Goal: Task Accomplishment & Management: Manage account settings

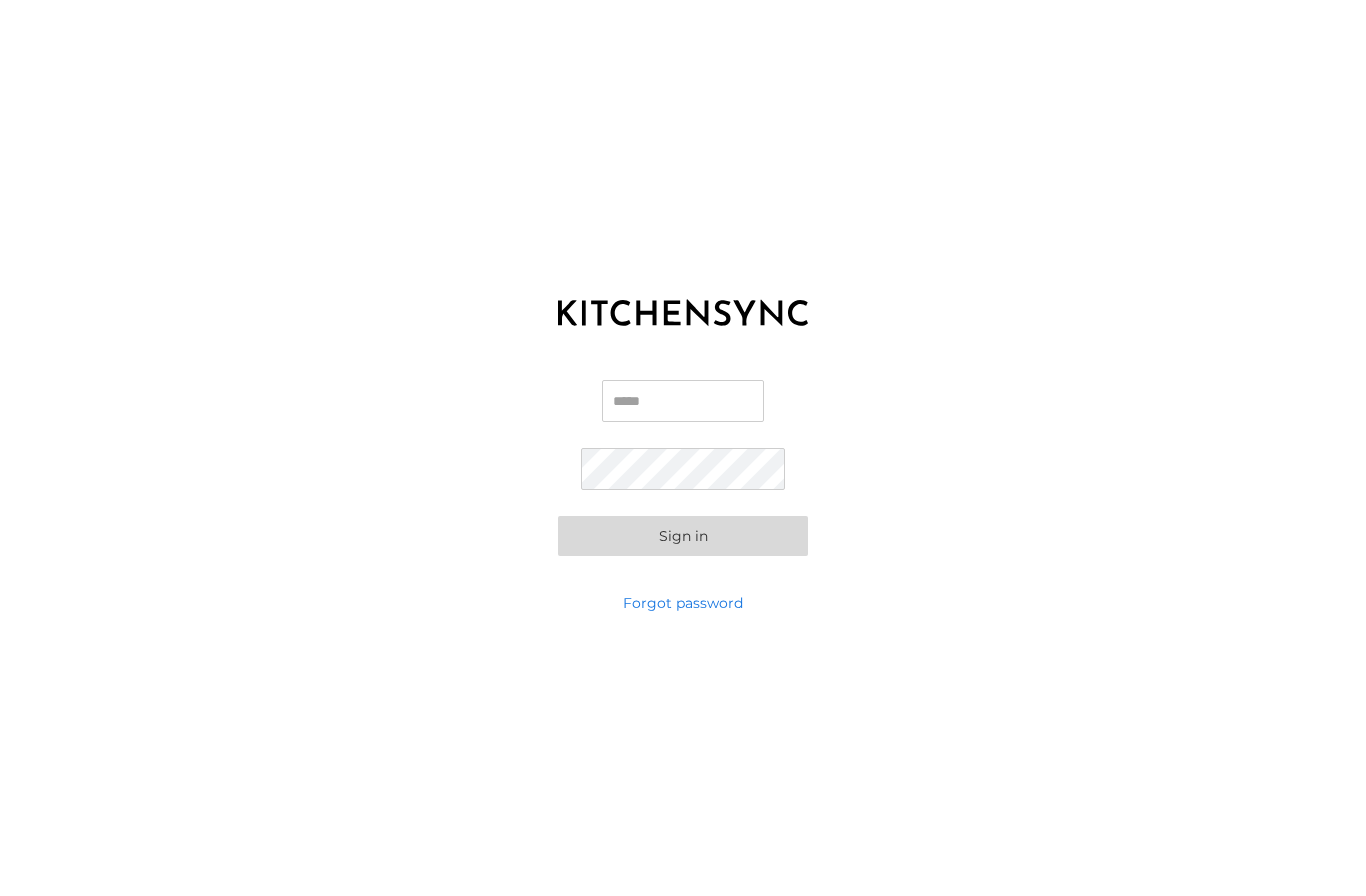
click at [661, 396] on input "Email" at bounding box center [683, 401] width 162 height 42
type input "*"
type input "**********"
click at [729, 541] on button "Sign in" at bounding box center [683, 536] width 250 height 40
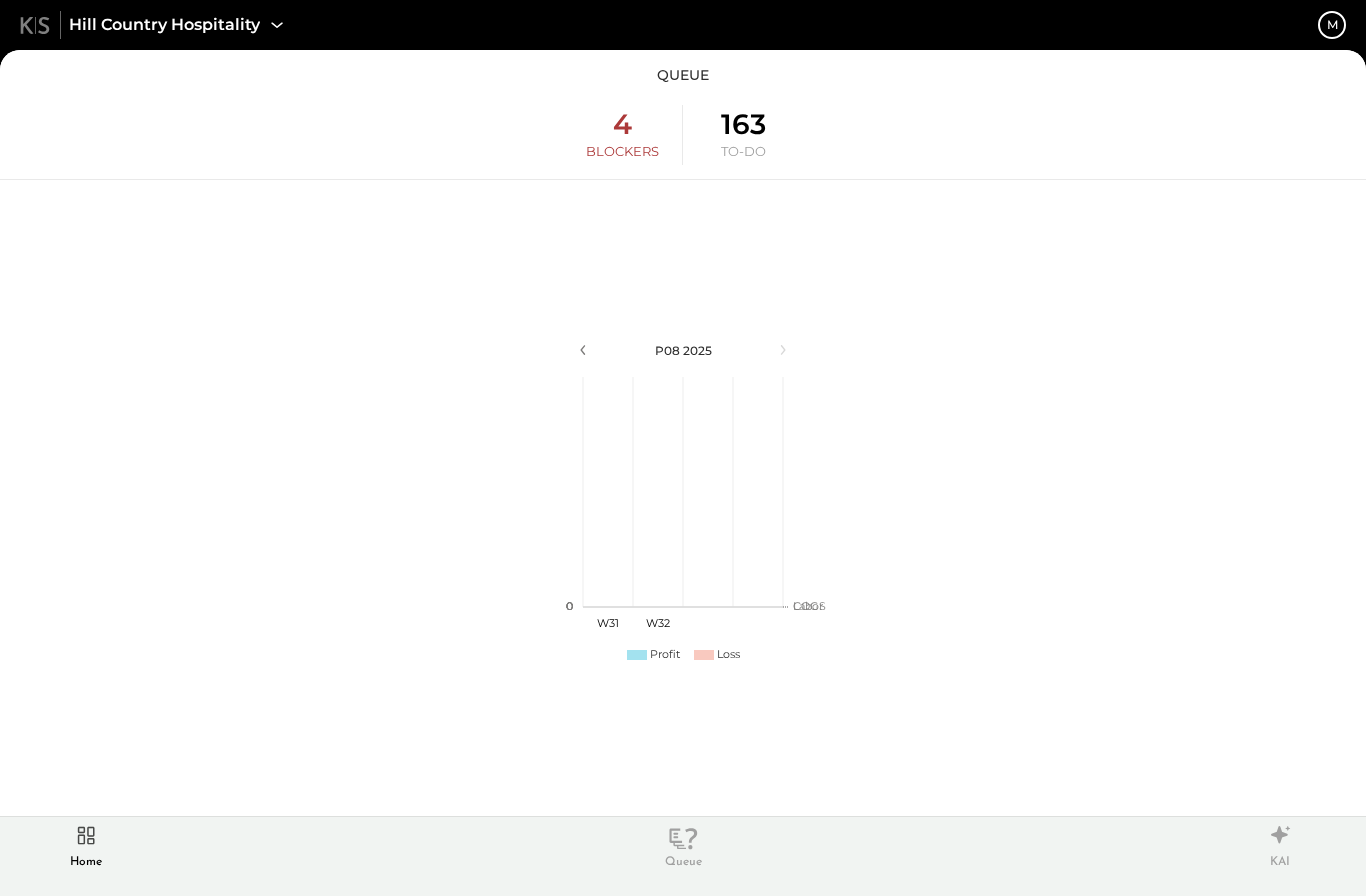
click at [97, 837] on icon at bounding box center [86, 835] width 34 height 30
click at [85, 842] on icon at bounding box center [86, 835] width 17 height 17
click at [275, 16] on icon at bounding box center [277, 25] width 26 height 26
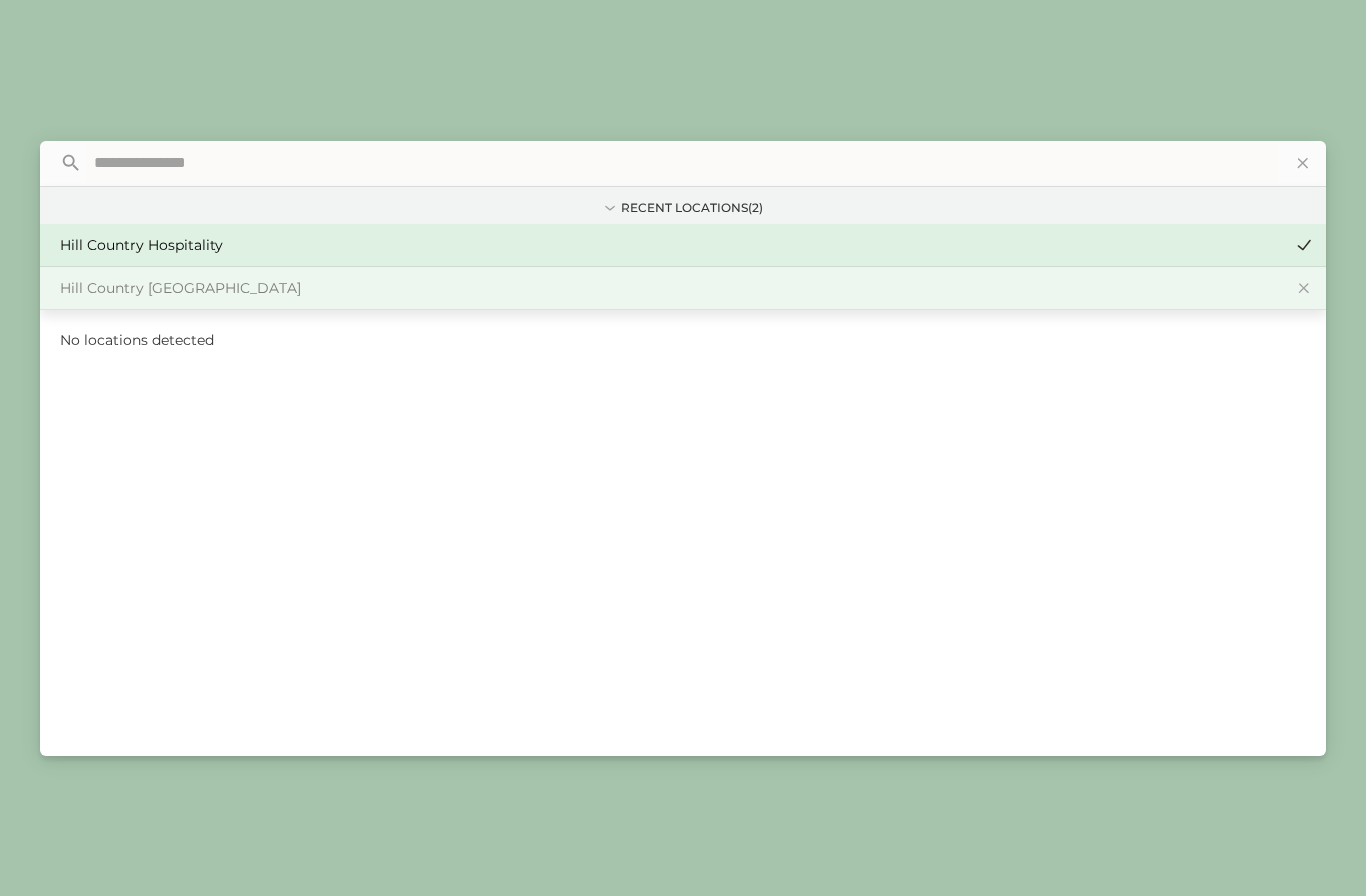
click at [287, 292] on div "Hill Country [GEOGRAPHIC_DATA]" at bounding box center [671, 288] width 1222 height 20
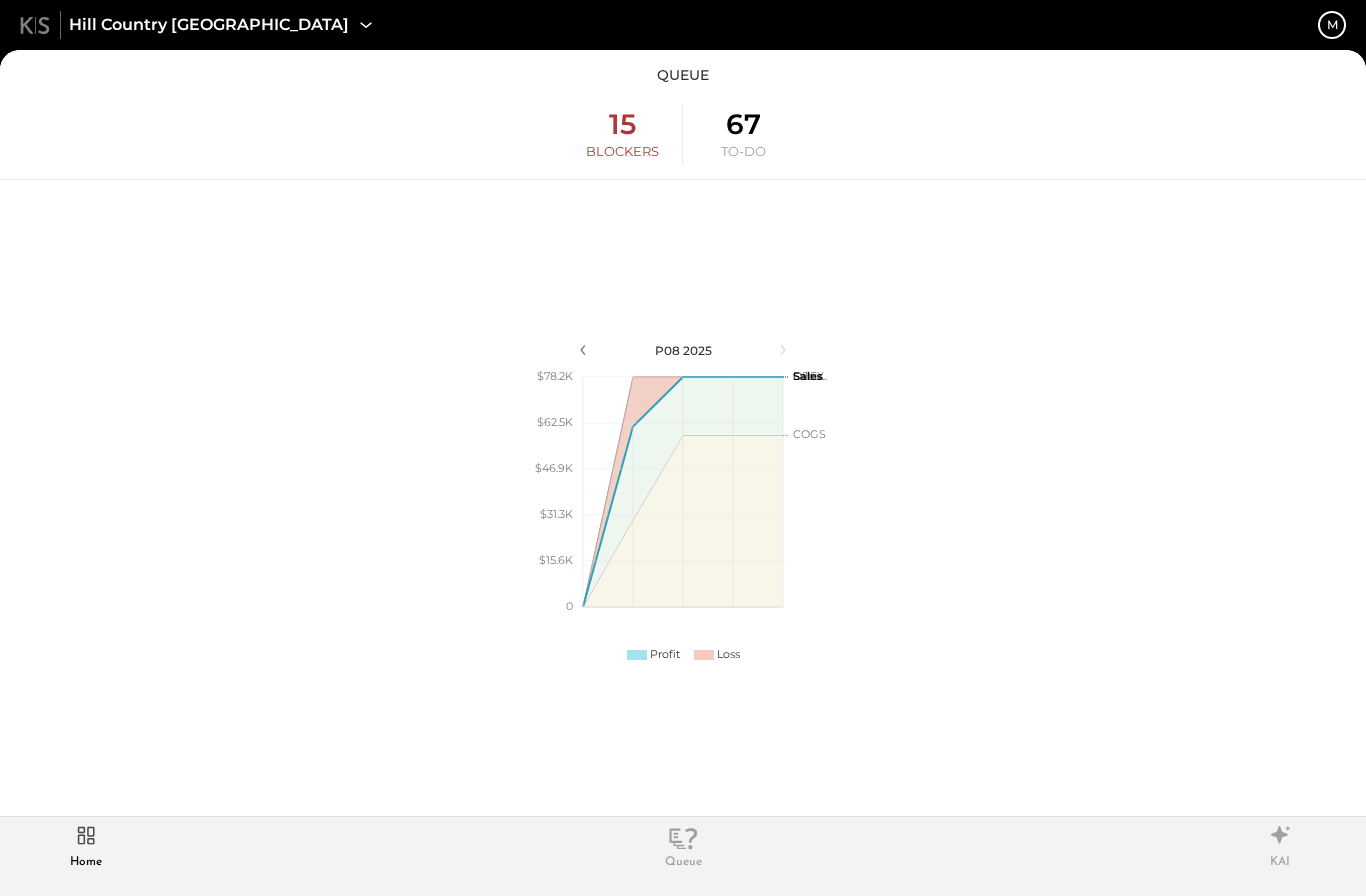
click at [95, 845] on icon at bounding box center [86, 835] width 34 height 30
click at [81, 844] on icon at bounding box center [86, 835] width 17 height 17
click at [86, 847] on icon at bounding box center [86, 835] width 34 height 30
click at [86, 846] on icon at bounding box center [86, 835] width 34 height 30
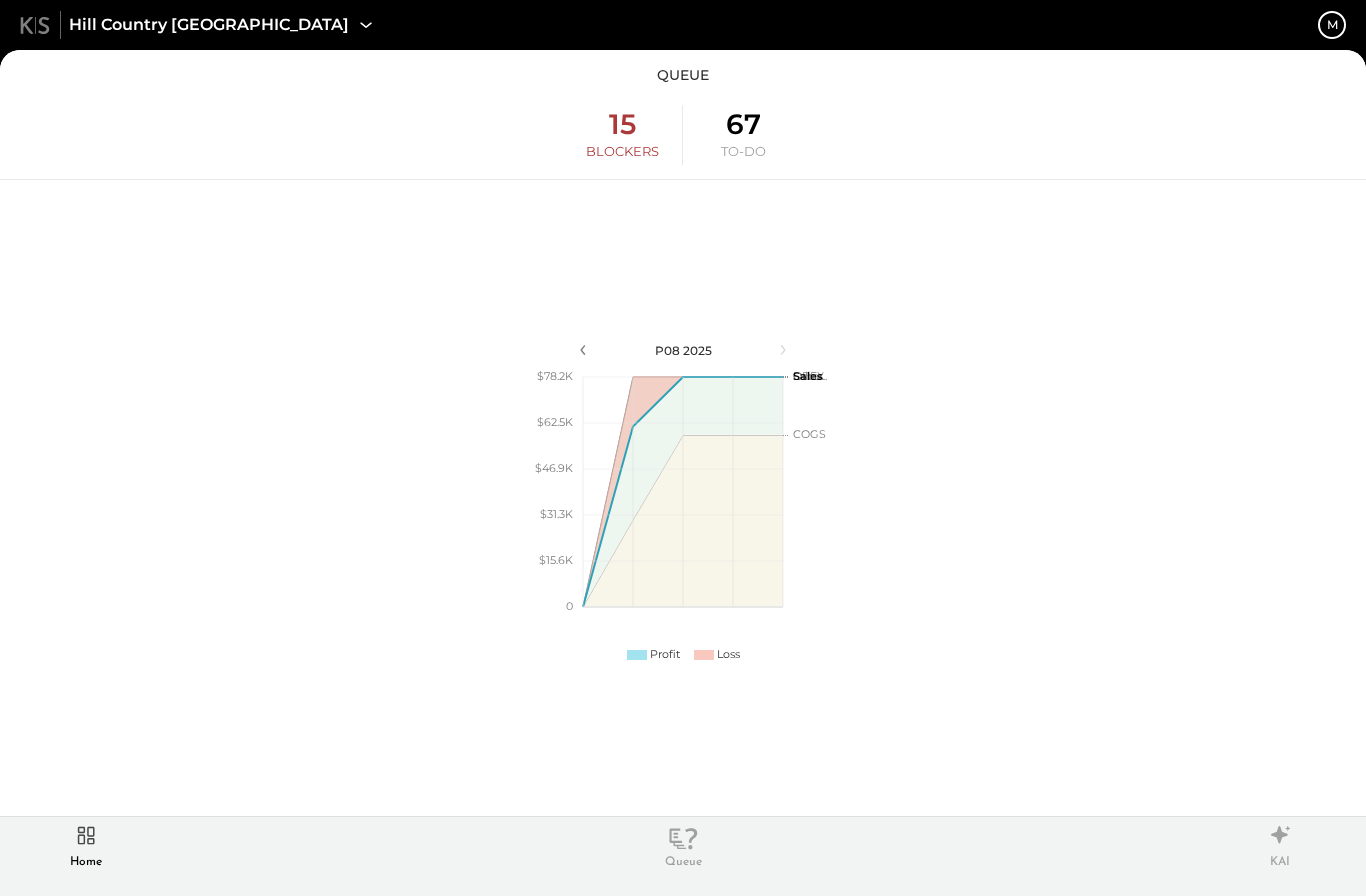
click at [89, 849] on icon at bounding box center [86, 835] width 34 height 30
click at [83, 847] on icon at bounding box center [86, 835] width 34 height 30
click at [33, 32] on icon at bounding box center [35, 25] width 30 height 17
click at [1335, 18] on div "m" at bounding box center [1332, 24] width 11 height 17
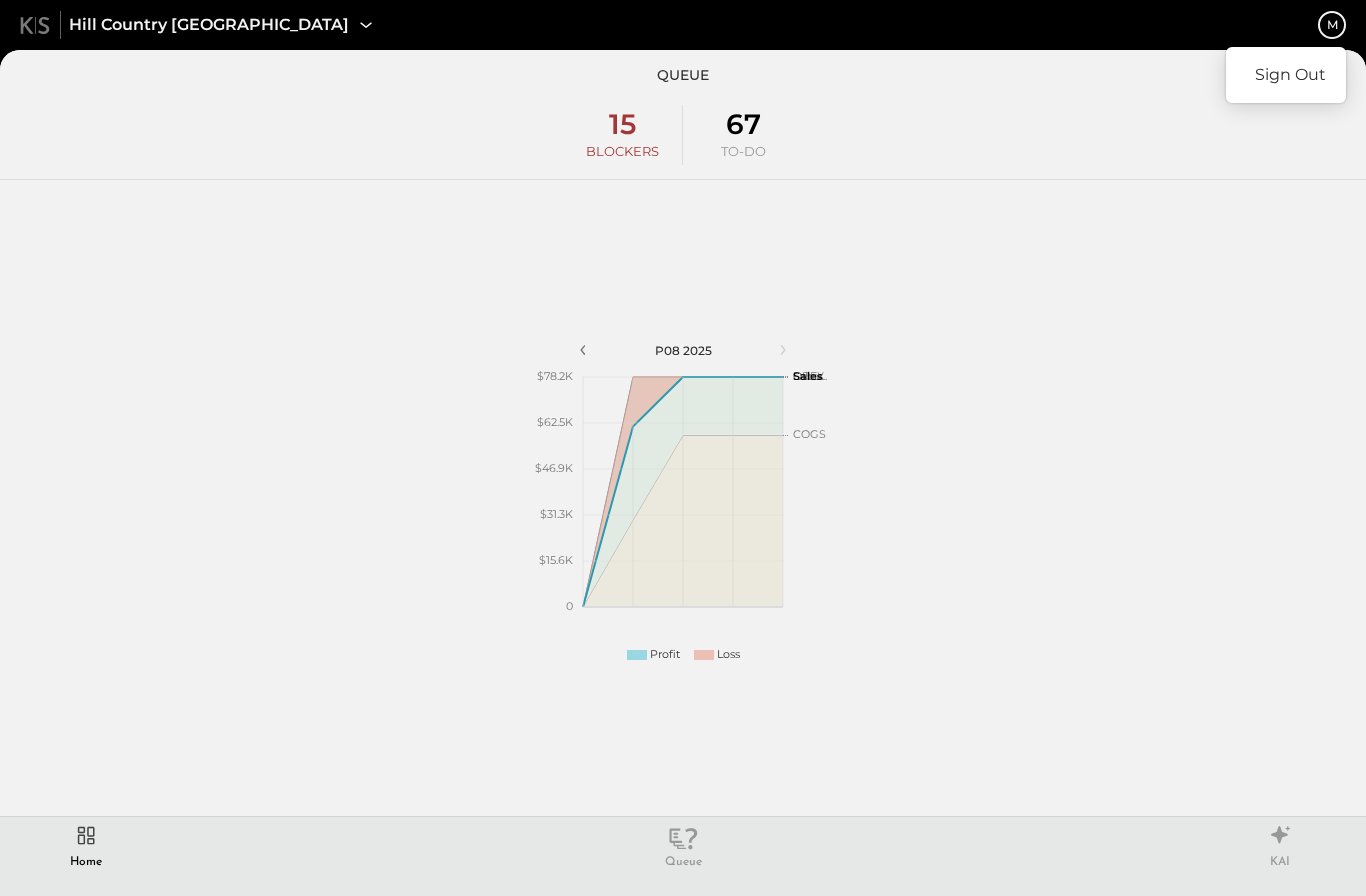
click at [1296, 182] on div "Sign Out" at bounding box center [683, 448] width 1366 height 896
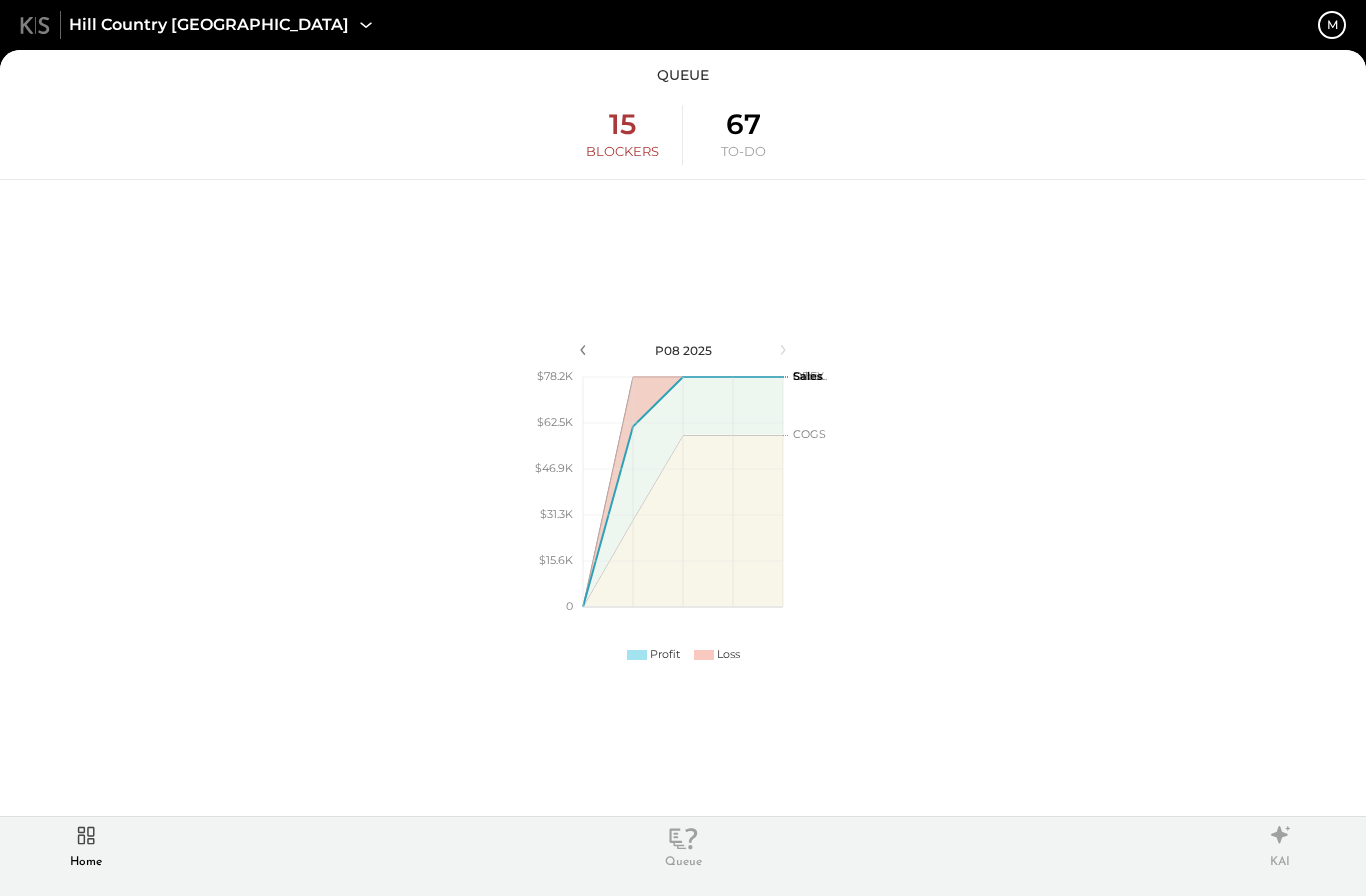
click at [1208, 343] on div "P08 2025 polygon, polyline { transition: fill-opacity 0.1s, stroke-opacity 0.1s…" at bounding box center [683, 498] width 1366 height 636
click at [86, 852] on div "Home" at bounding box center [86, 846] width 52 height 52
click at [91, 850] on div "Home" at bounding box center [86, 846] width 52 height 52
click at [91, 849] on icon at bounding box center [86, 835] width 34 height 30
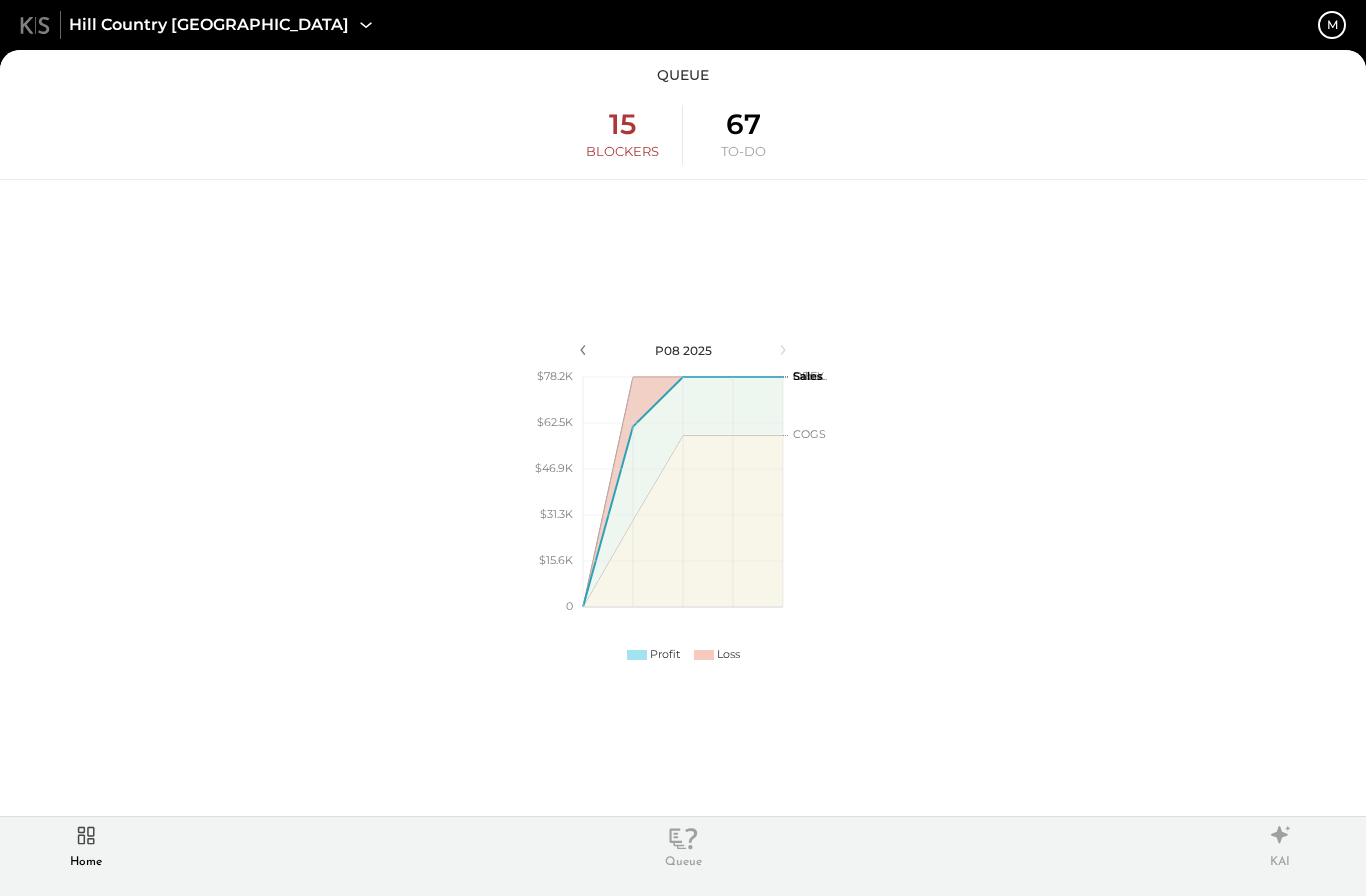
click at [94, 845] on icon at bounding box center [86, 835] width 34 height 30
click at [94, 844] on icon at bounding box center [86, 835] width 34 height 30
click at [91, 844] on icon at bounding box center [86, 835] width 17 height 17
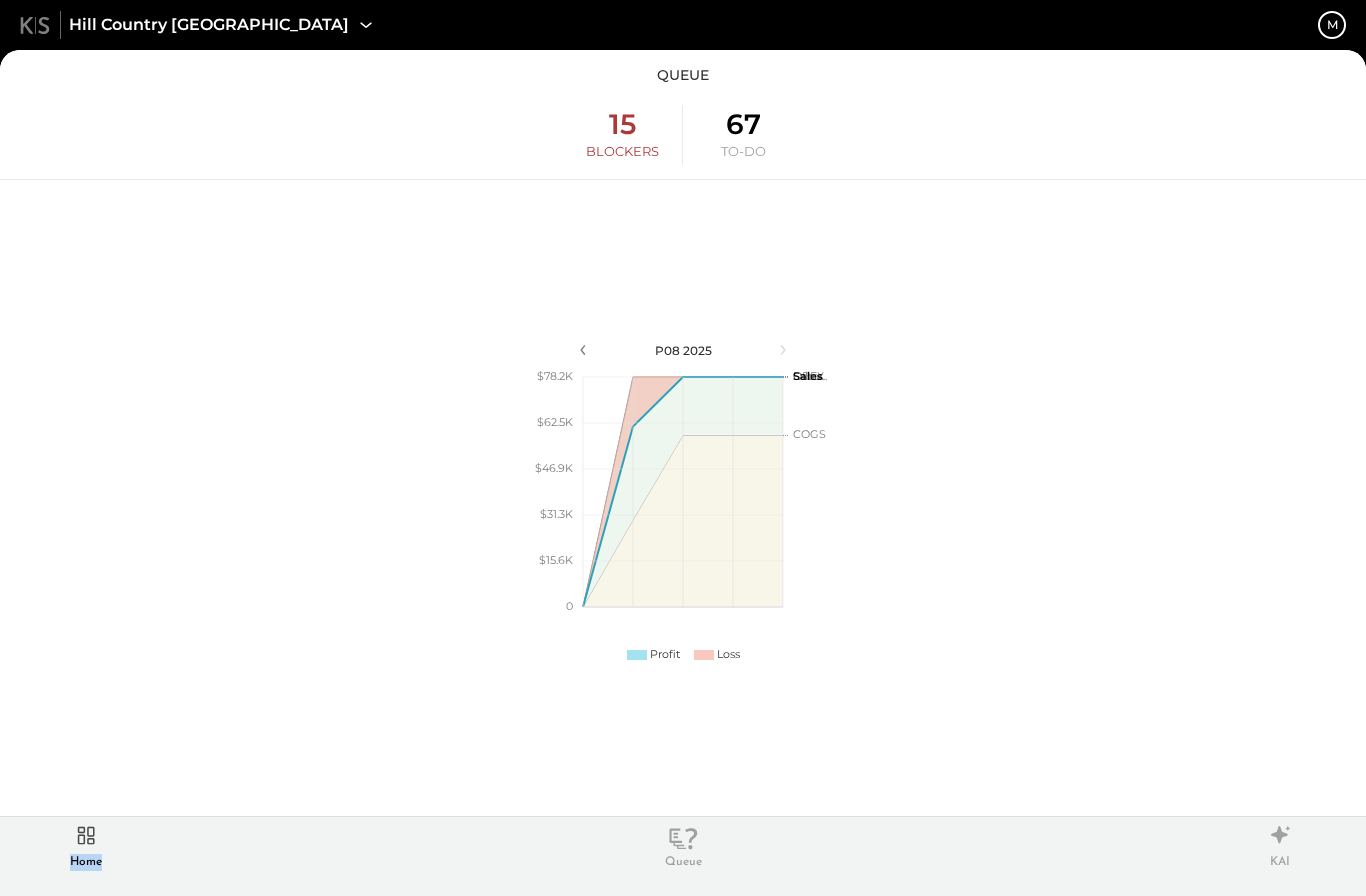
click at [91, 844] on icon at bounding box center [86, 835] width 17 height 17
click at [43, 34] on div "Hill Country [GEOGRAPHIC_DATA] m" at bounding box center [683, 25] width 1366 height 50
click at [88, 836] on icon at bounding box center [86, 835] width 17 height 17
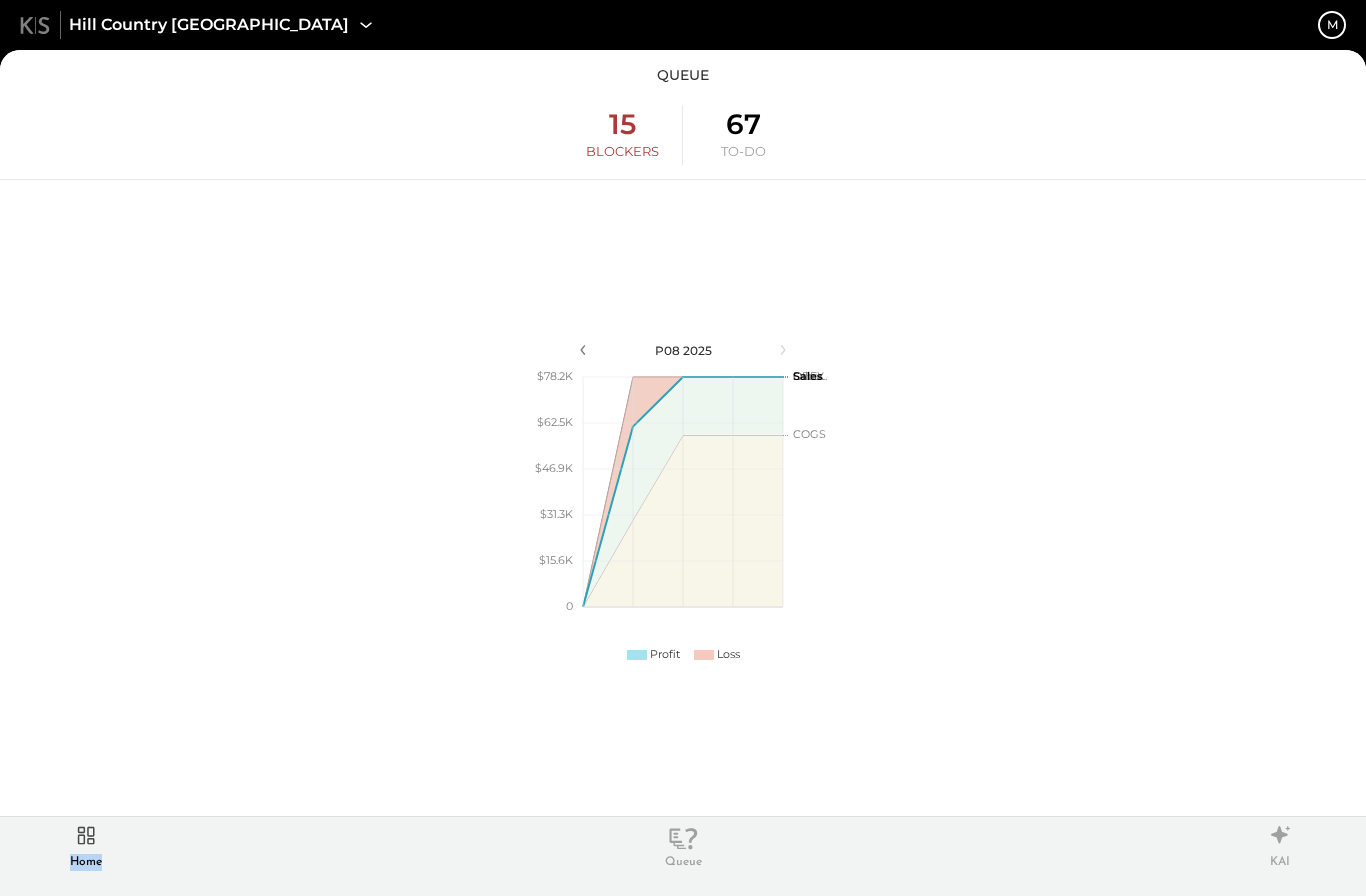
click at [88, 836] on icon at bounding box center [86, 835] width 17 height 17
click at [36, 35] on div "Hill Country [GEOGRAPHIC_DATA] m" at bounding box center [683, 25] width 1366 height 50
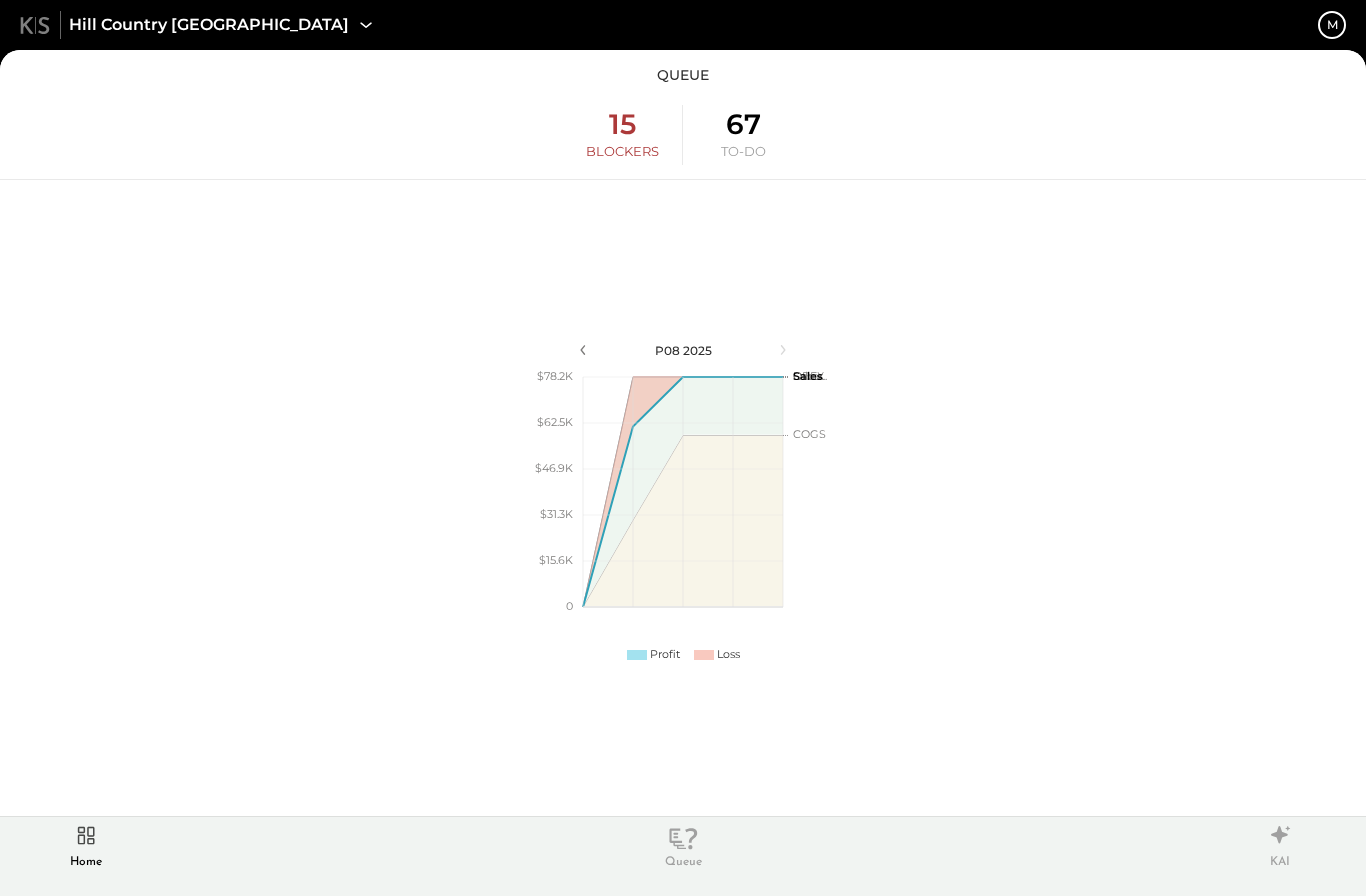
click at [353, 28] on icon at bounding box center [366, 25] width 26 height 26
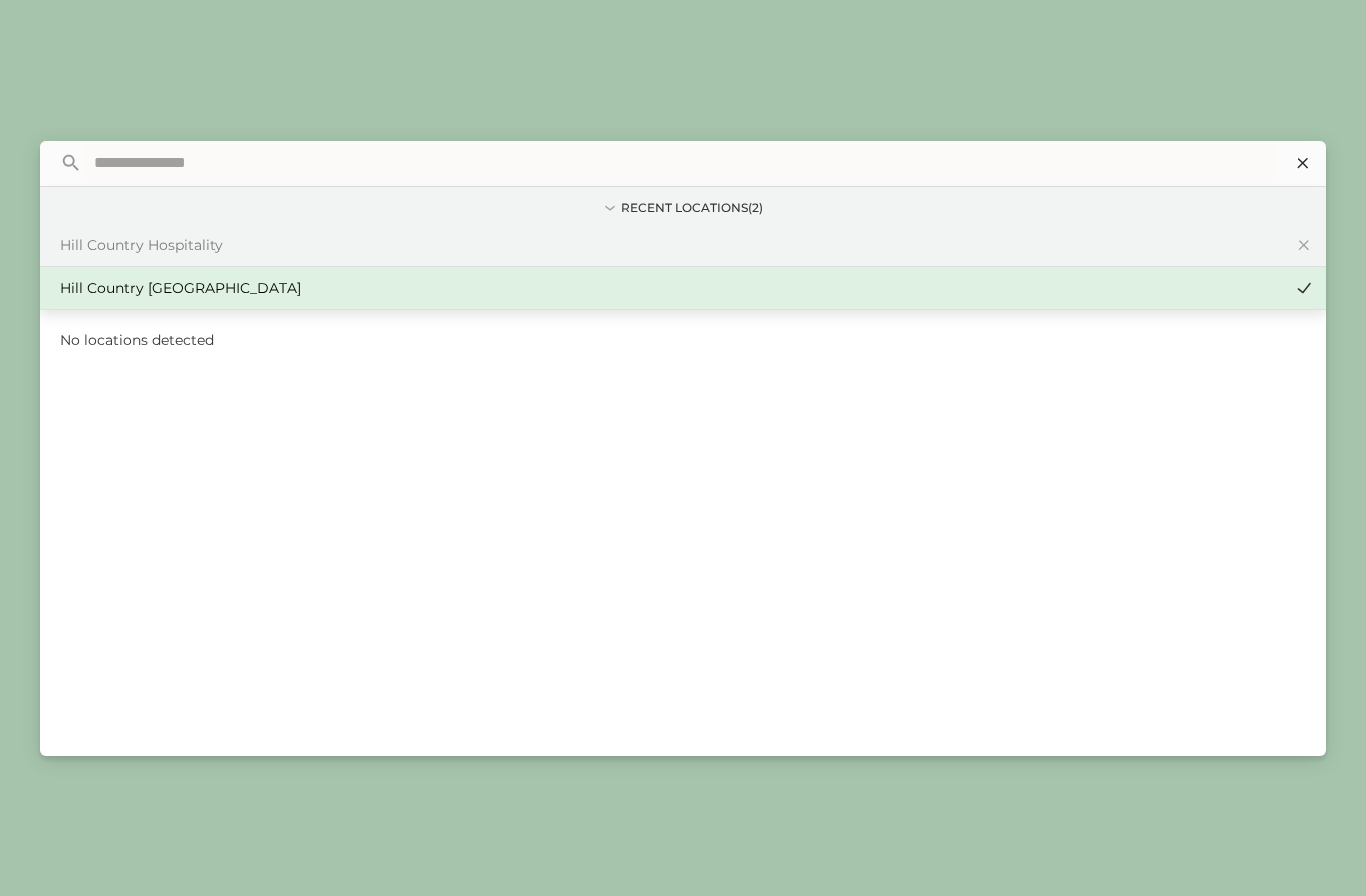
click at [1307, 164] on icon at bounding box center [1303, 163] width 26 height 26
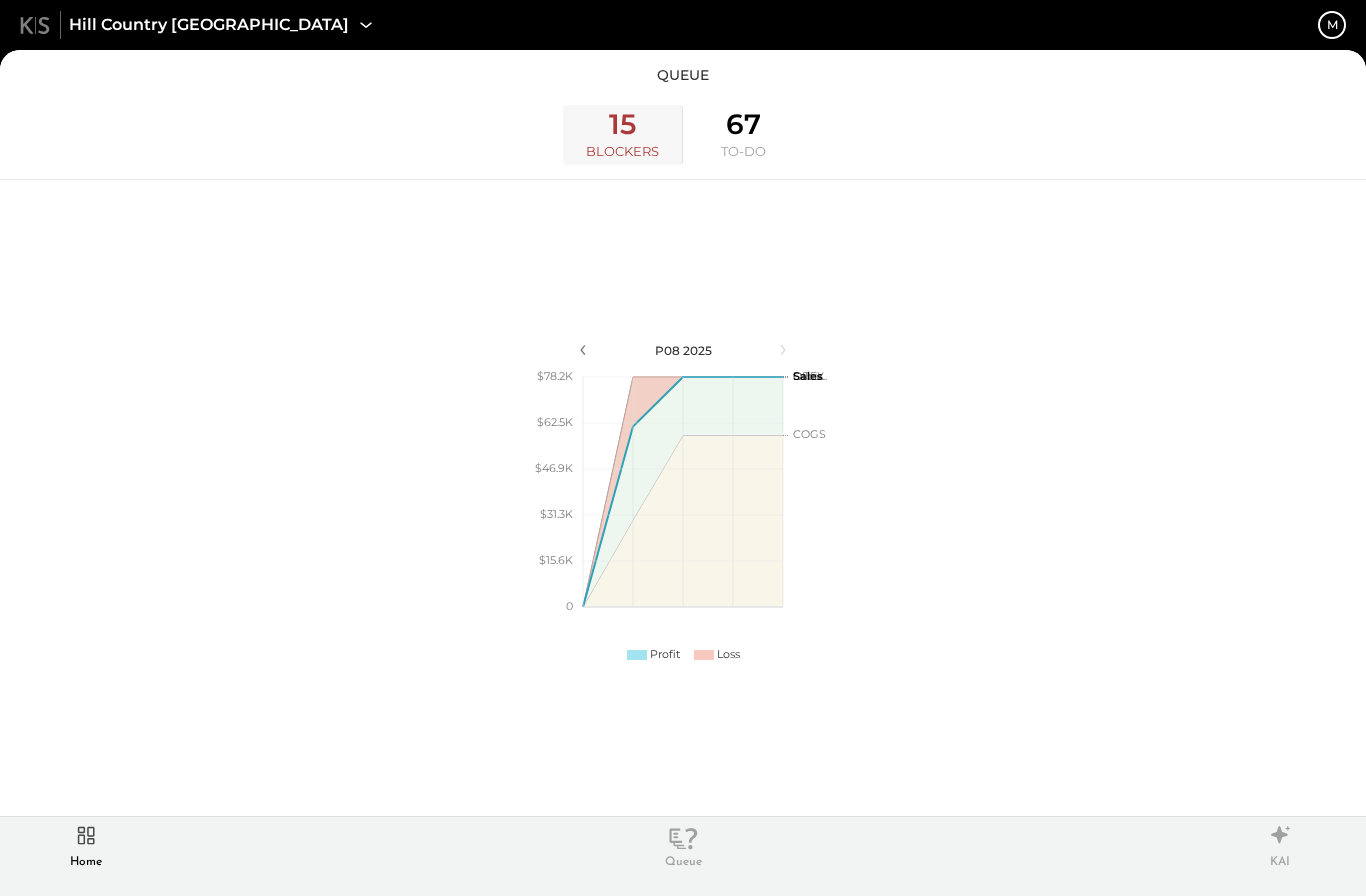
click at [615, 138] on div "15" at bounding box center [622, 125] width 27 height 34
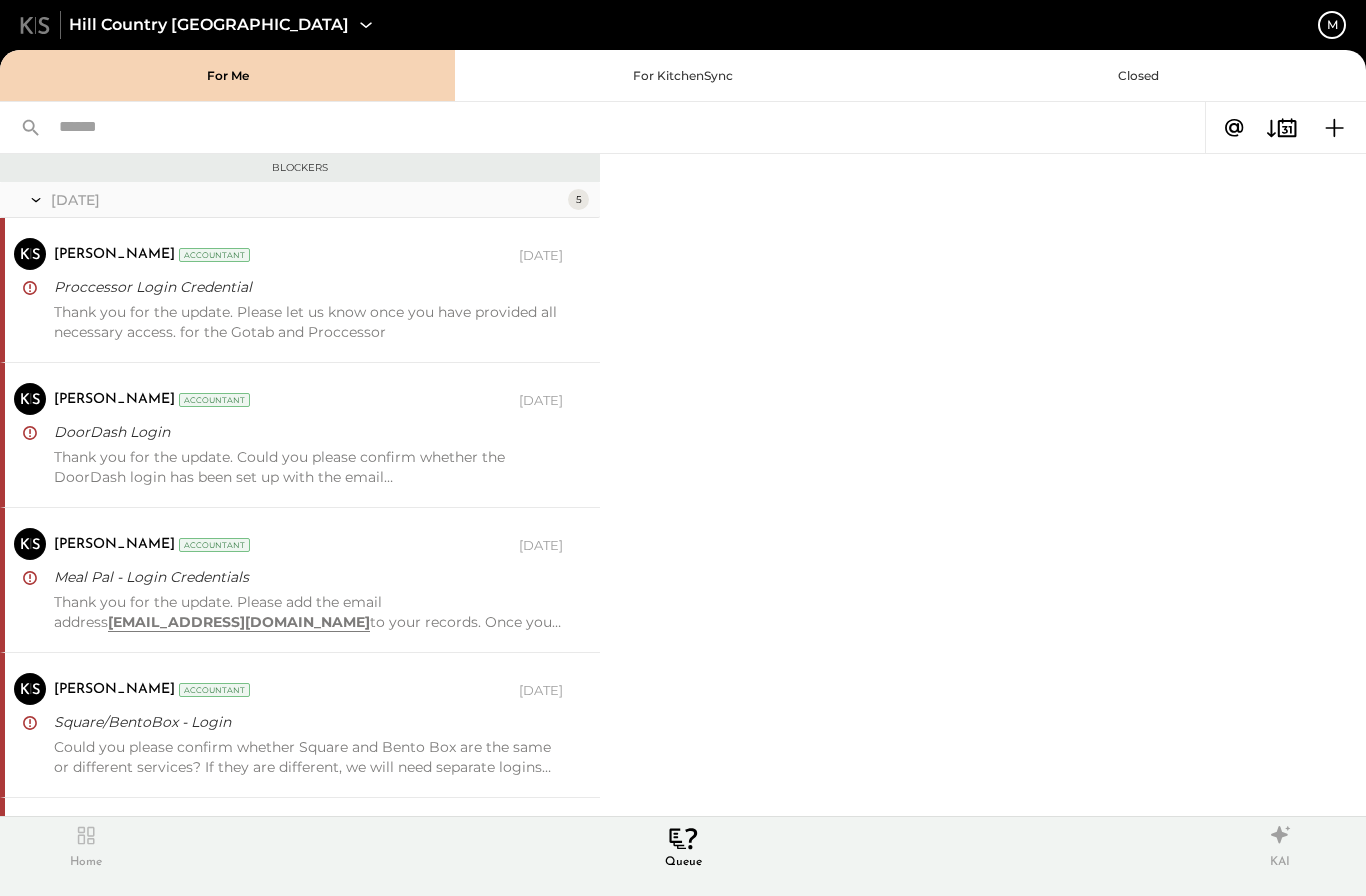
click at [95, 851] on div "Home" at bounding box center [86, 846] width 52 height 52
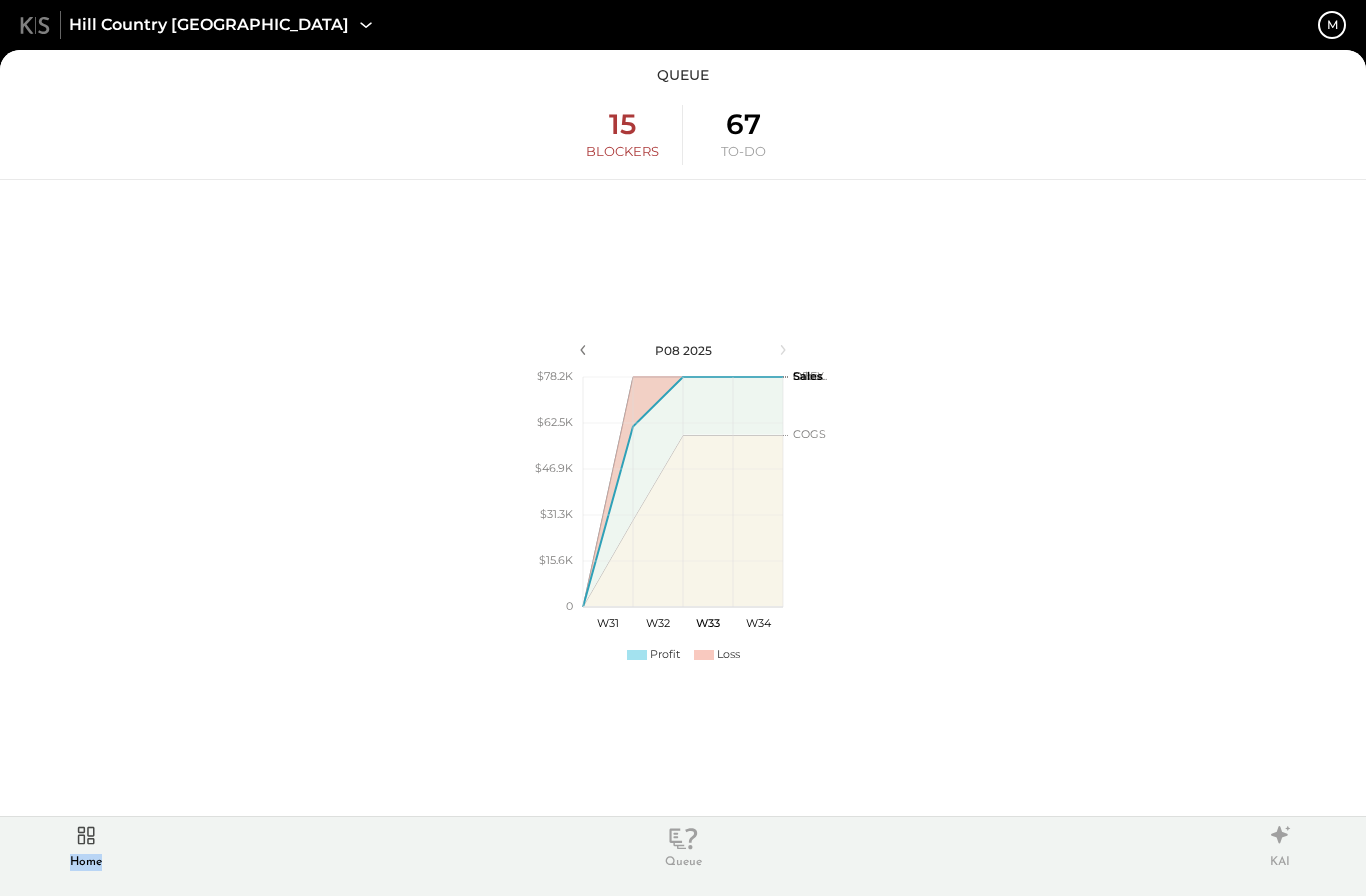
click at [95, 851] on div "Home" at bounding box center [86, 846] width 52 height 52
click at [677, 842] on icon at bounding box center [683, 838] width 28 height 21
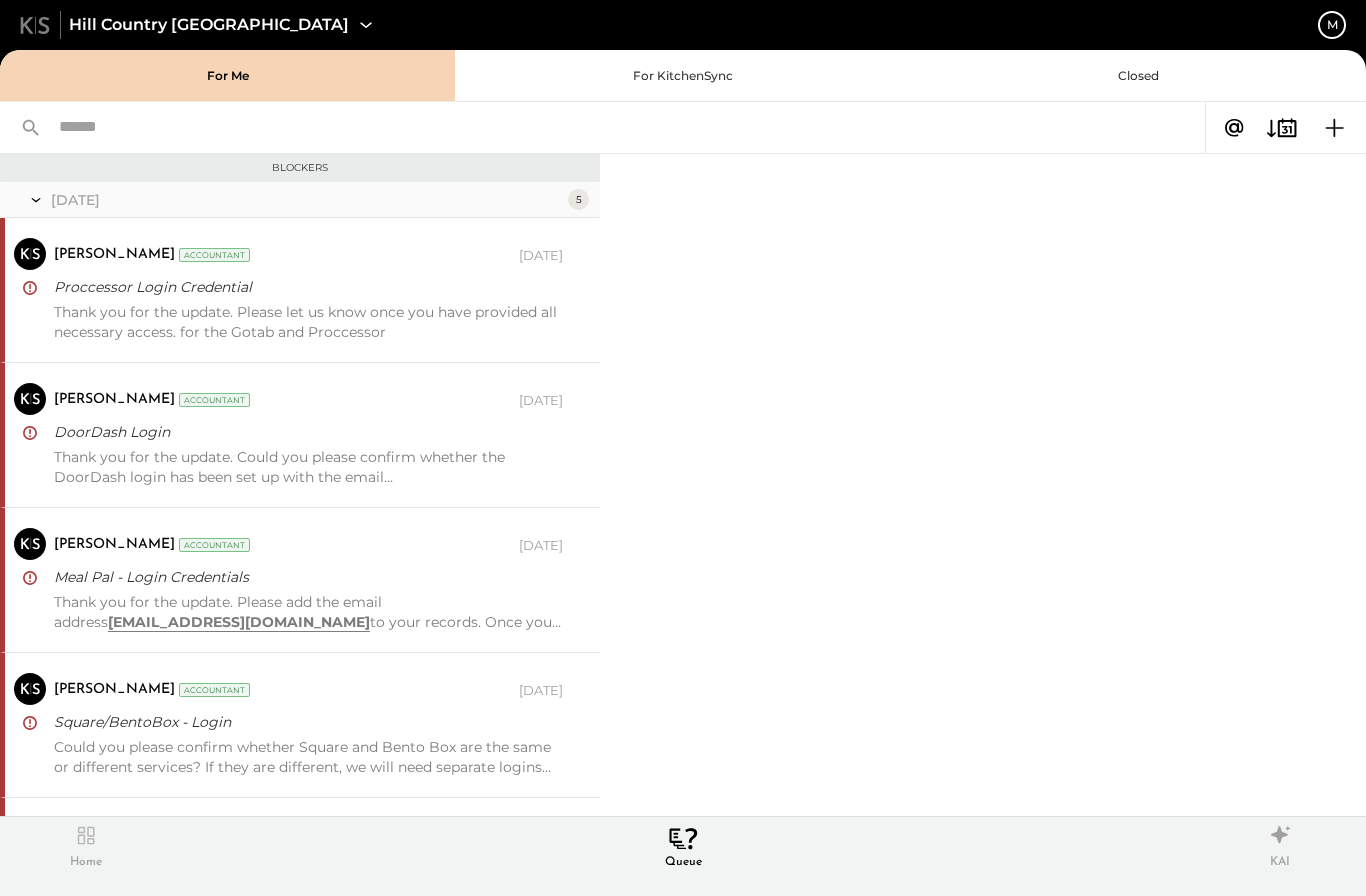
click at [804, 702] on div "Blockers [DATE] 5 [PERSON_NAME] Accountant [PERSON_NAME] Accountant [DATE] Proc…" at bounding box center [683, 485] width 1366 height 662
click at [92, 846] on icon at bounding box center [86, 835] width 34 height 30
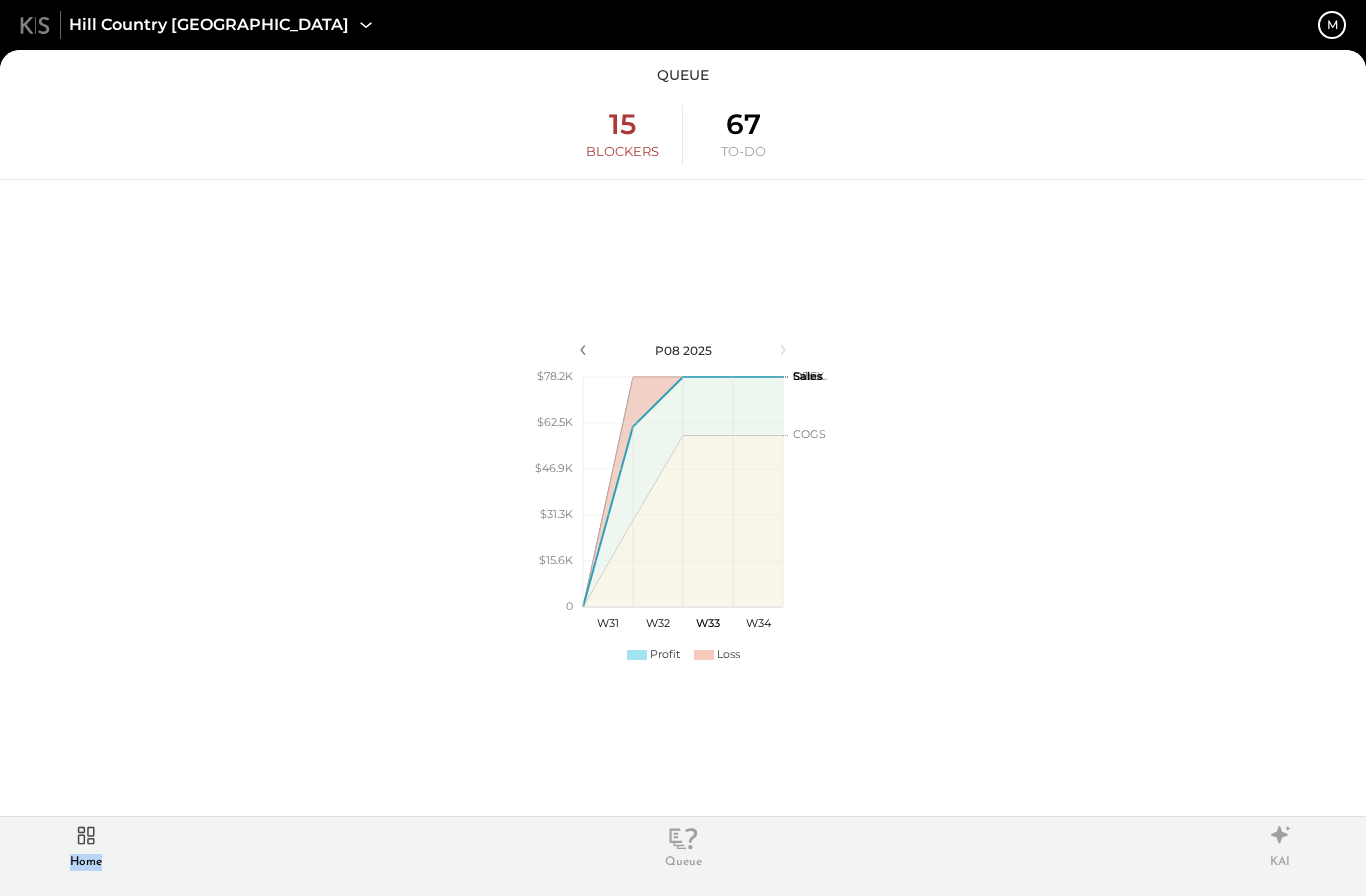
click at [92, 846] on icon at bounding box center [86, 835] width 34 height 30
click at [84, 854] on div "Home" at bounding box center [86, 862] width 32 height 17
click at [84, 860] on div "Home" at bounding box center [86, 862] width 32 height 17
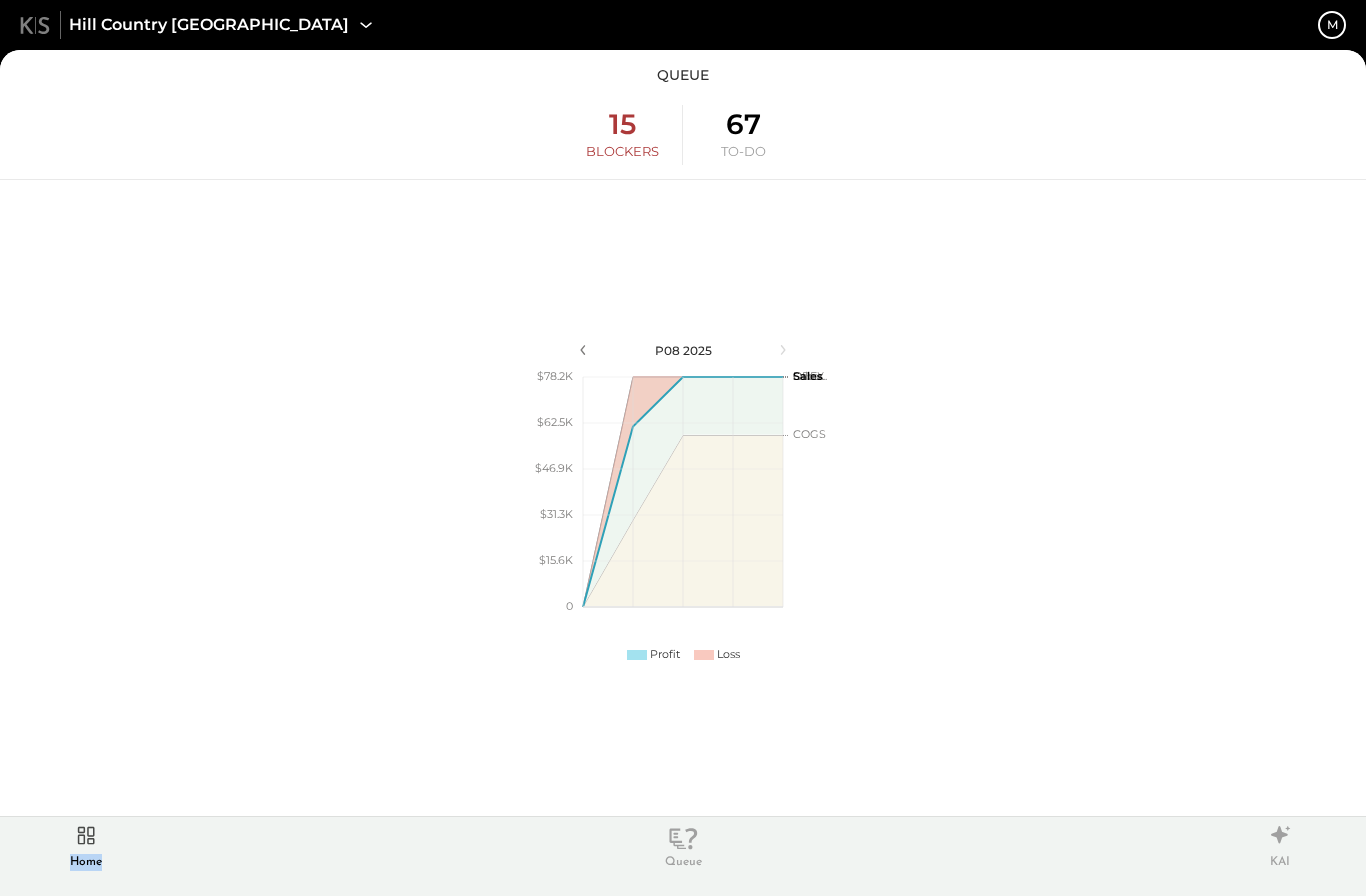
click at [84, 860] on div "Home" at bounding box center [86, 862] width 32 height 17
click at [1283, 854] on div "KAI" at bounding box center [1280, 862] width 20 height 17
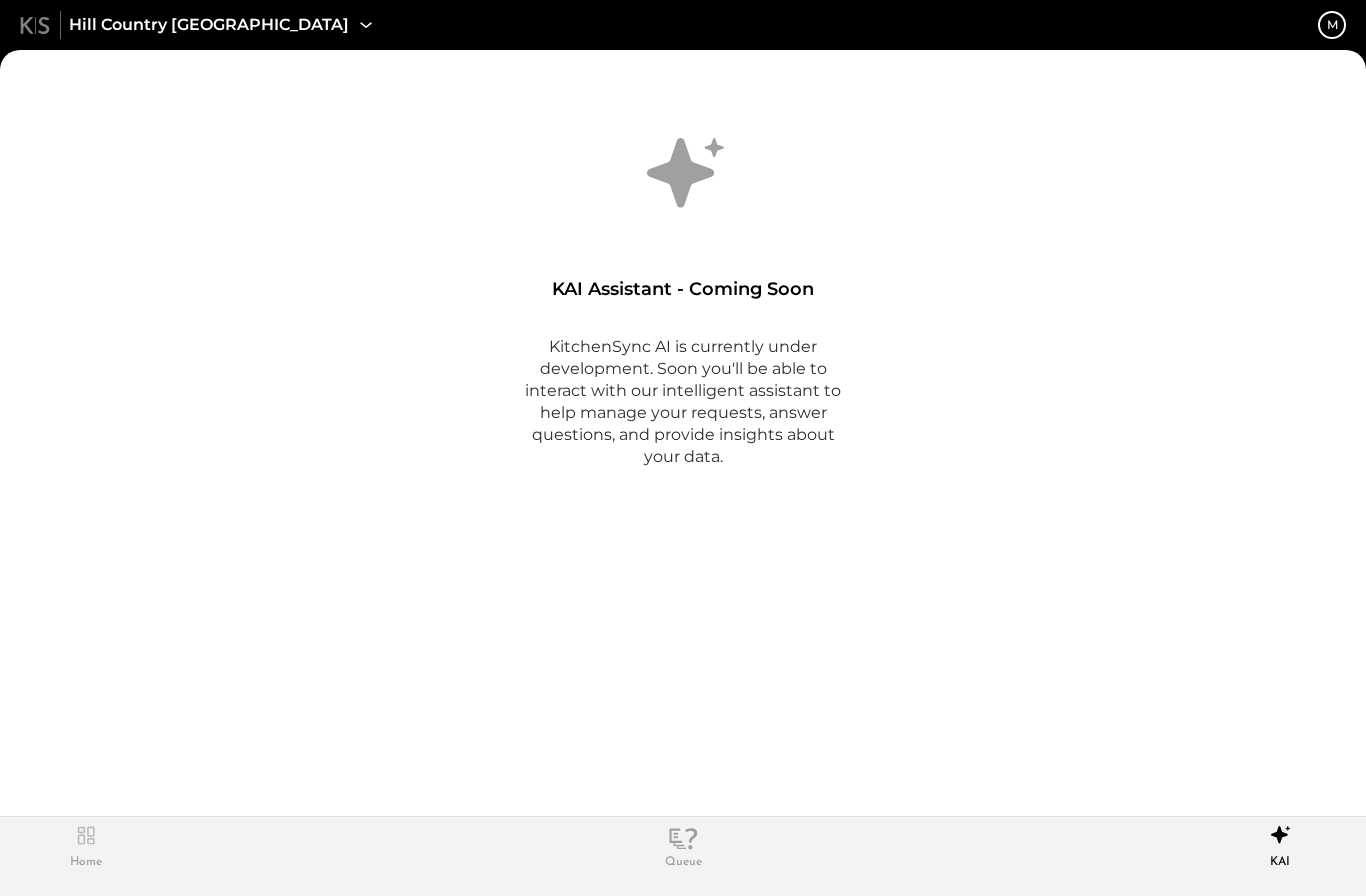
click at [36, 28] on icon at bounding box center [35, 25] width 30 height 17
click at [1329, 29] on div "m" at bounding box center [1332, 24] width 11 height 17
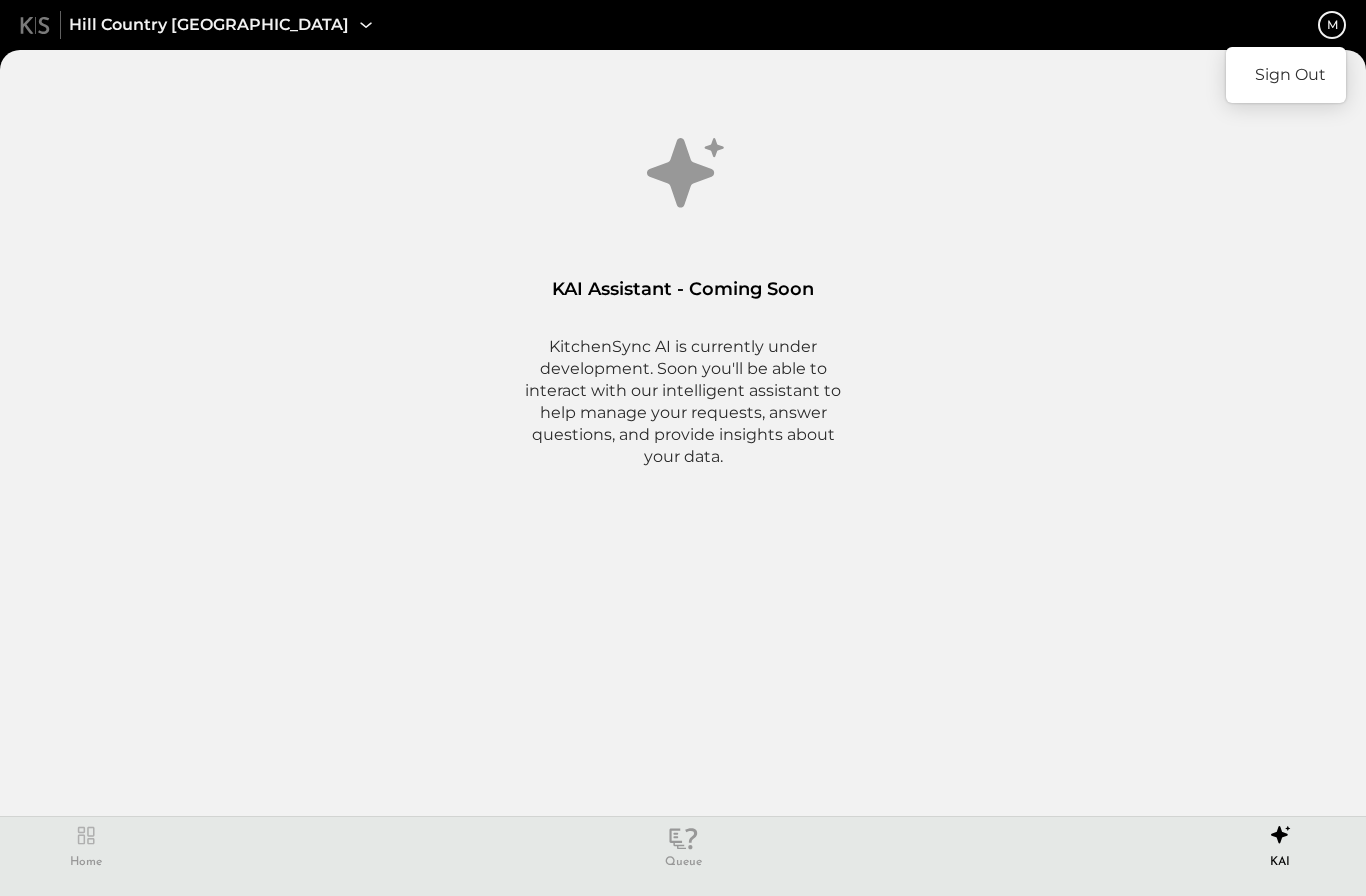
click at [1089, 224] on div "Sign Out" at bounding box center [683, 448] width 1366 height 896
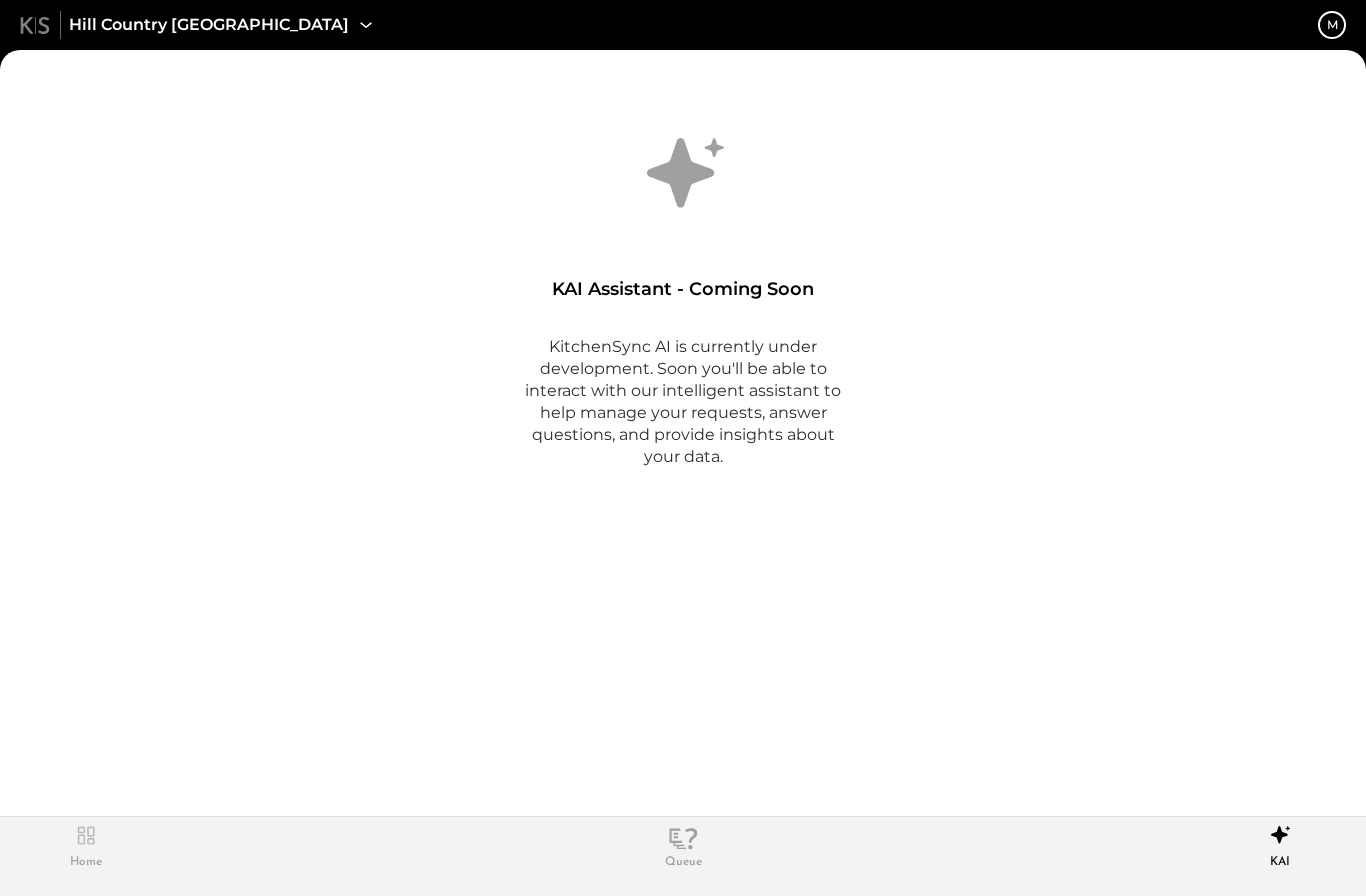
click at [682, 847] on icon at bounding box center [683, 839] width 34 height 22
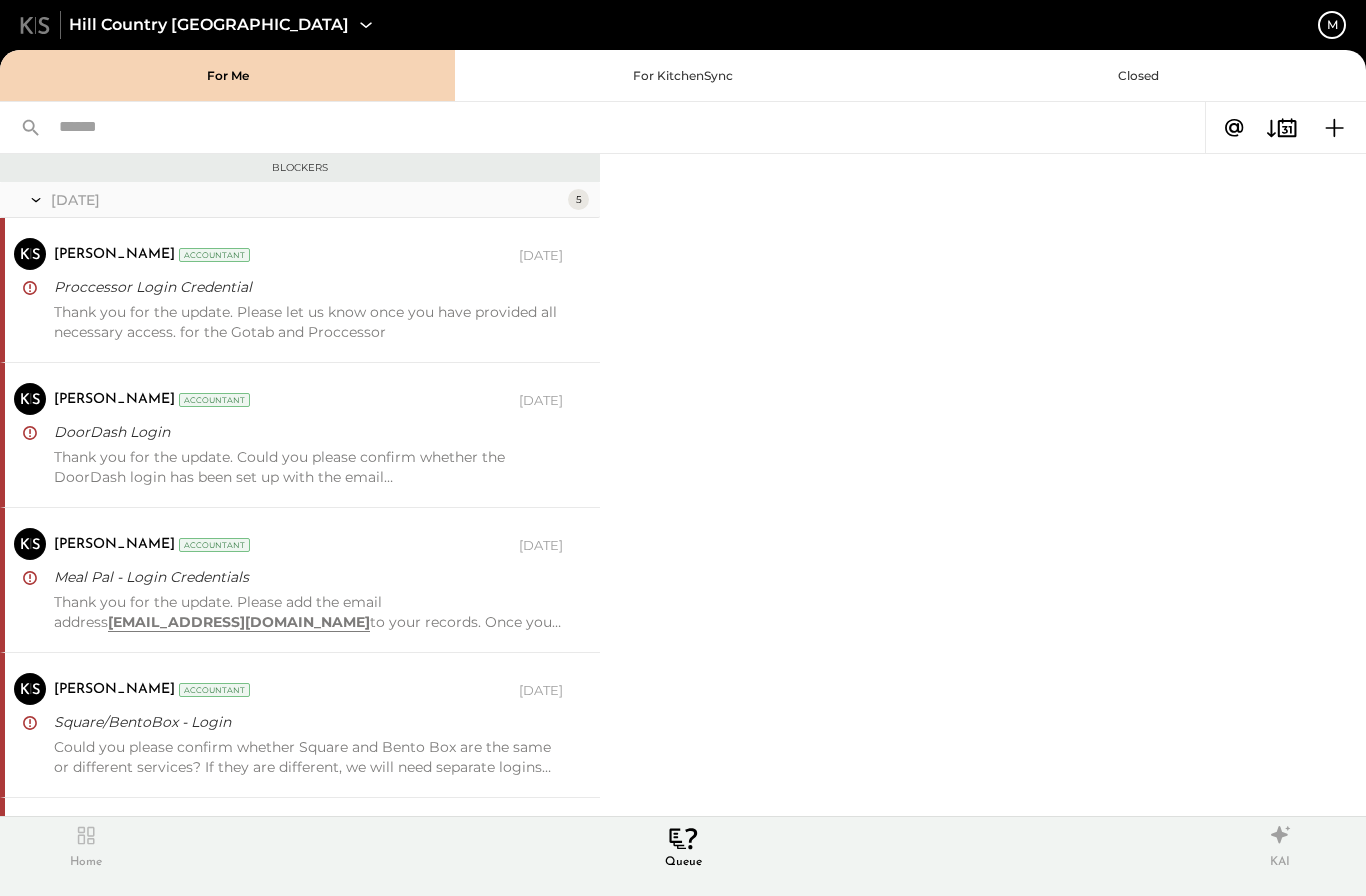
click at [589, 79] on button "For KitchenSync" at bounding box center [682, 75] width 455 height 51
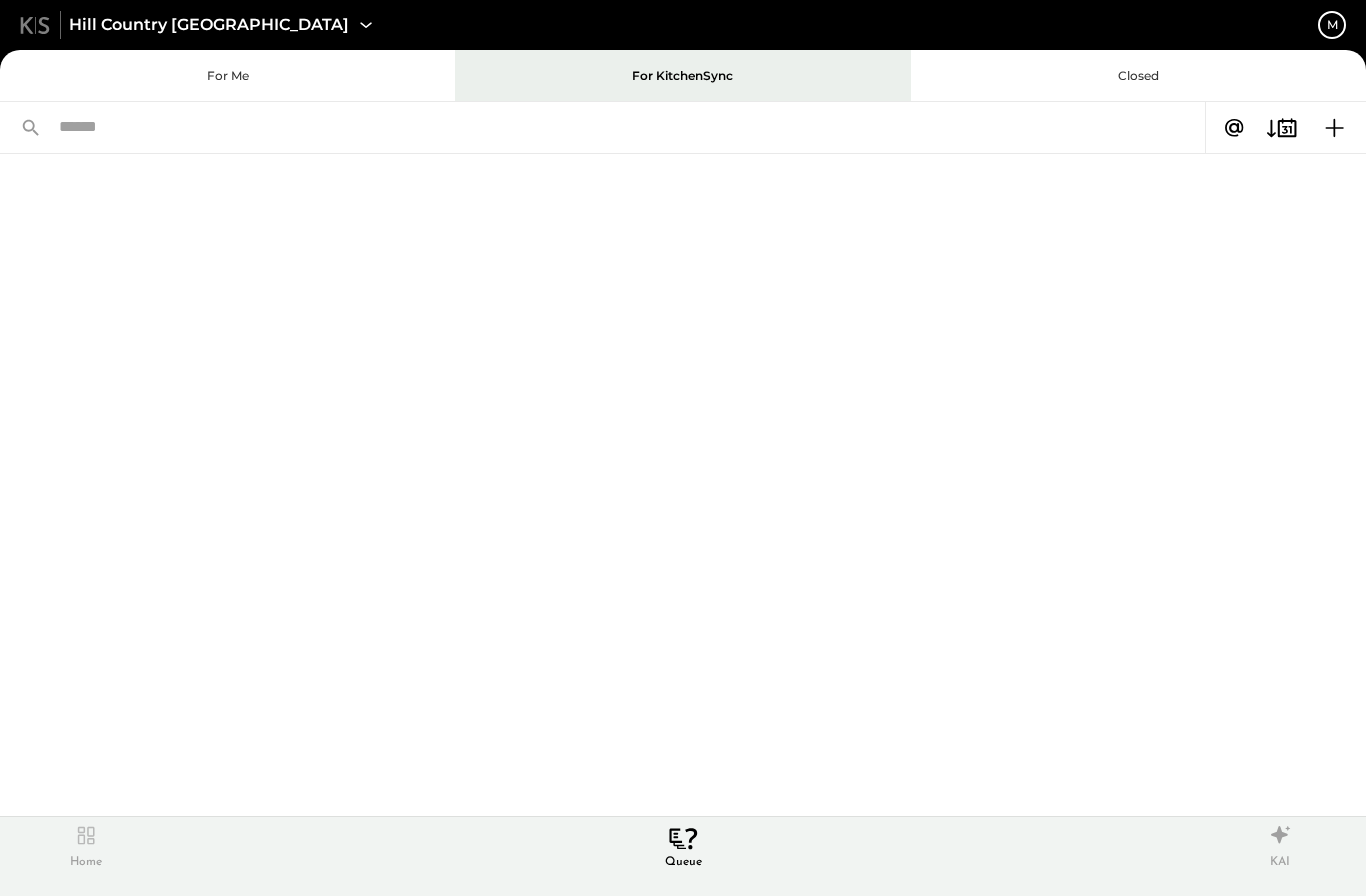
click at [292, 68] on button "For Me" at bounding box center [227, 75] width 455 height 51
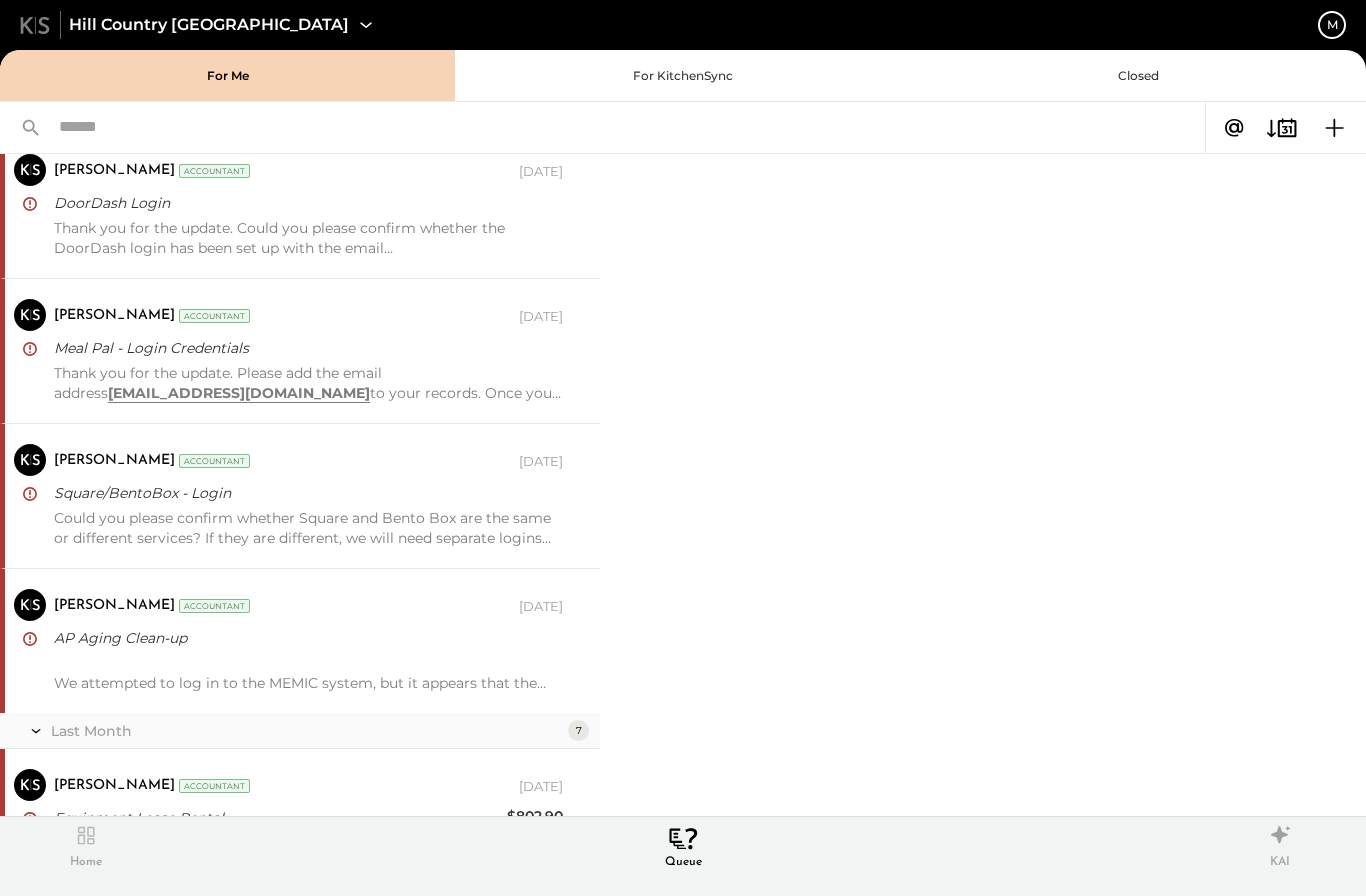
scroll to position [231, 0]
